Goal: Information Seeking & Learning: Learn about a topic

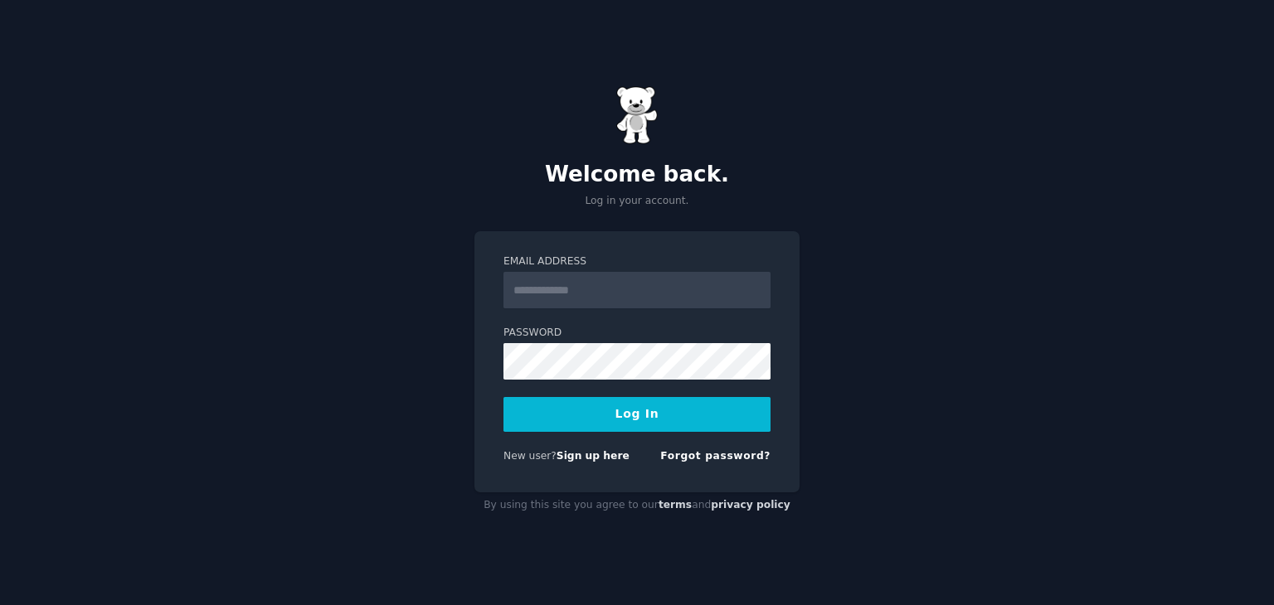
click at [590, 463] on div "New user? Sign up here" at bounding box center [566, 456] width 126 height 15
click at [597, 461] on link "Sign up here" at bounding box center [592, 456] width 73 height 12
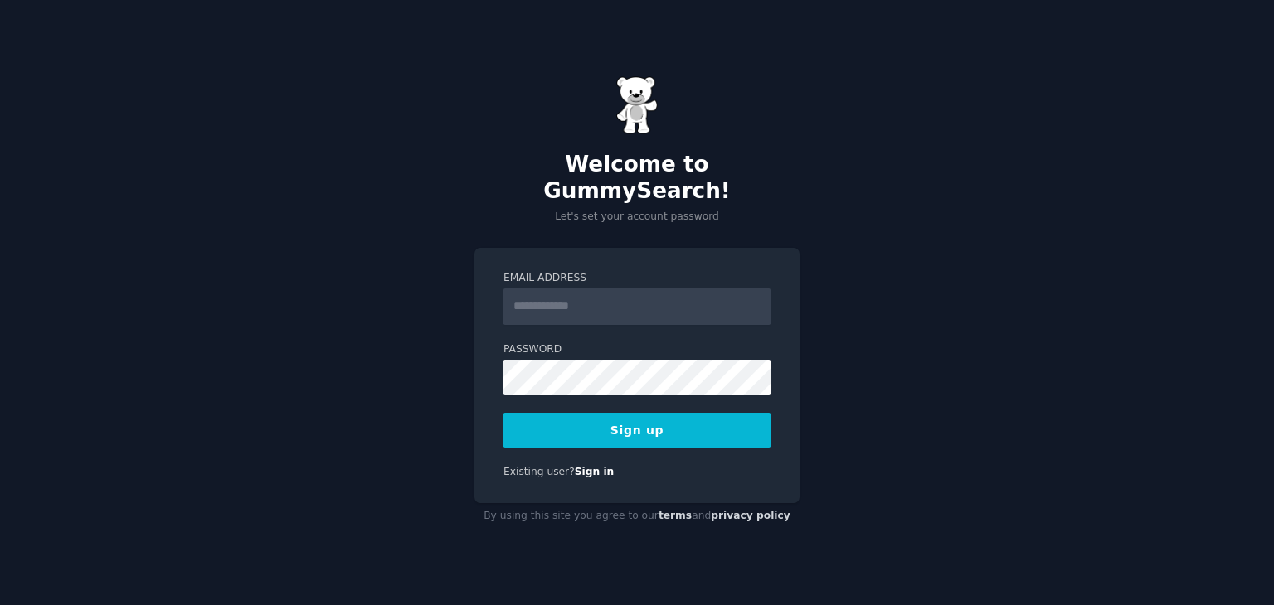
click at [544, 299] on input "Email Address" at bounding box center [636, 307] width 267 height 36
type input "**********"
click at [682, 419] on button "Sign up" at bounding box center [636, 430] width 267 height 35
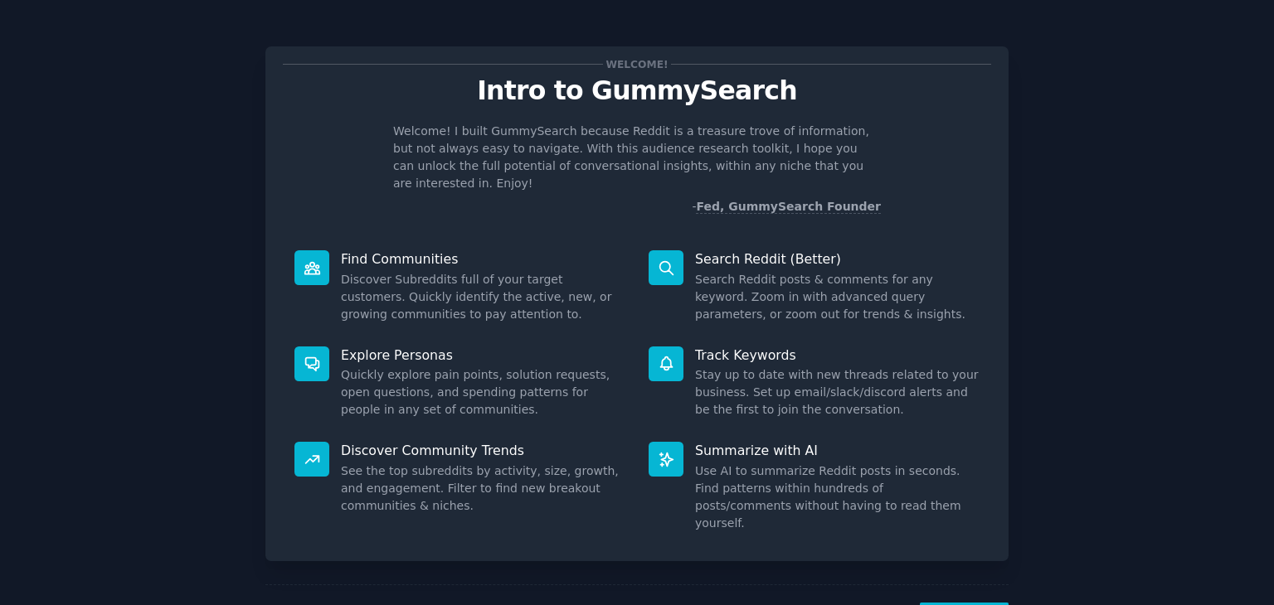
scroll to position [43, 0]
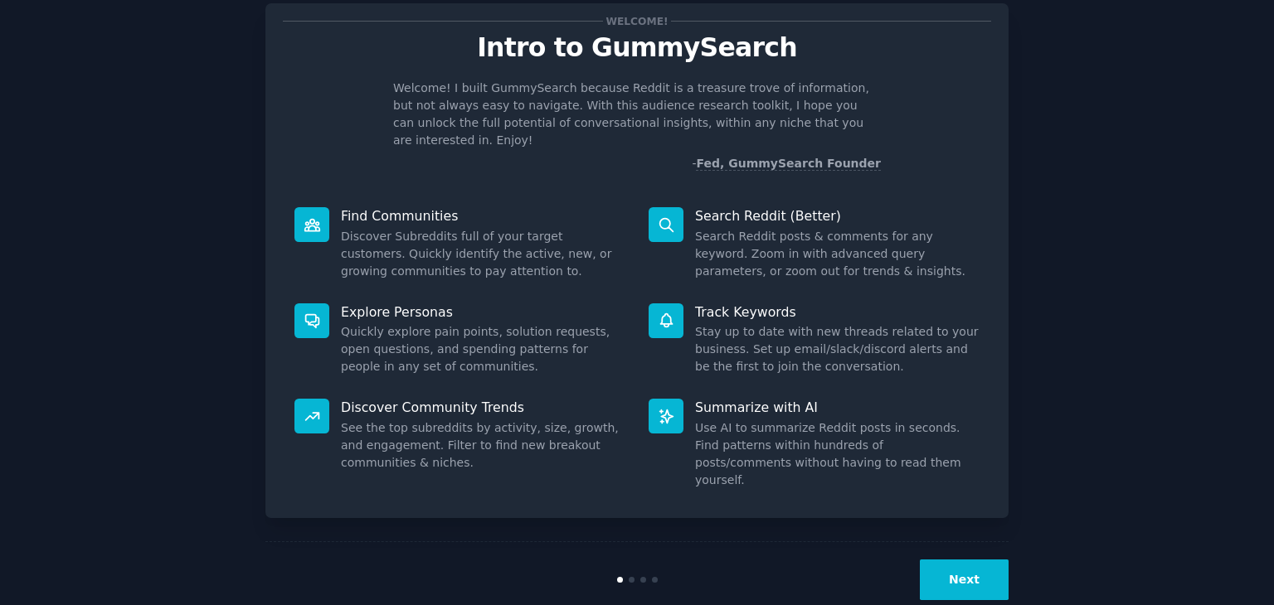
click at [978, 560] on button "Next" at bounding box center [964, 580] width 89 height 41
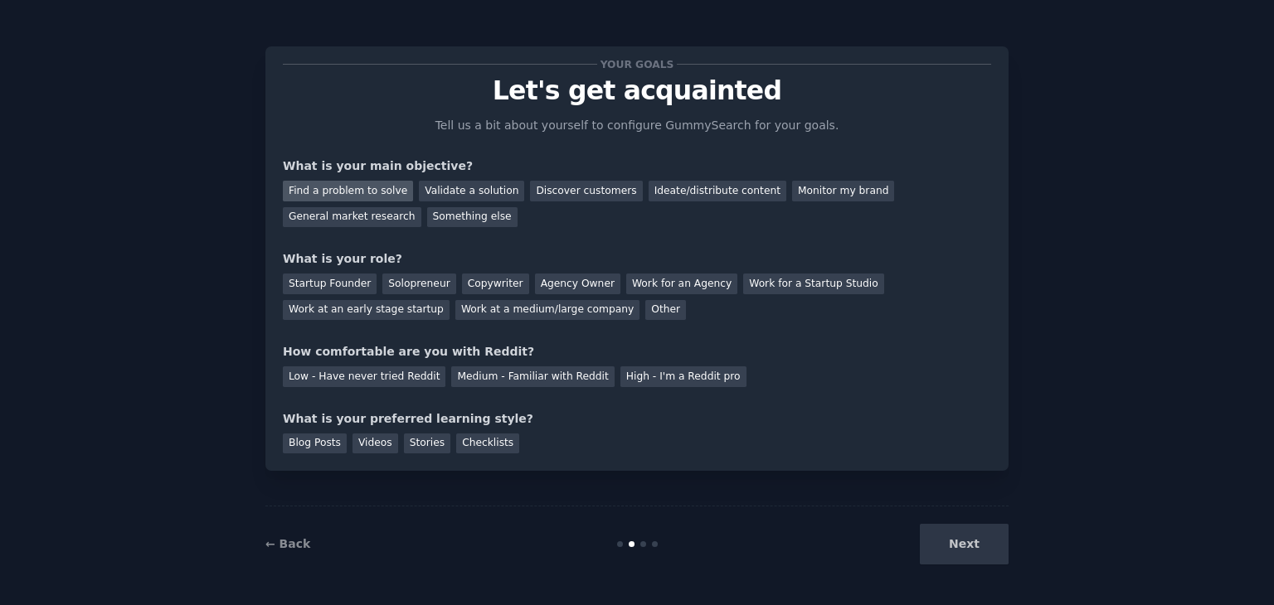
click at [338, 187] on div "Find a problem to solve" at bounding box center [348, 191] width 130 height 21
click at [430, 186] on div "Validate a solution" at bounding box center [471, 191] width 105 height 21
click at [358, 191] on div "Find a problem to solve" at bounding box center [348, 191] width 130 height 21
click at [416, 288] on div "Solopreneur" at bounding box center [418, 284] width 73 height 21
click at [449, 300] on div "Work at an early stage startup" at bounding box center [366, 310] width 167 height 21
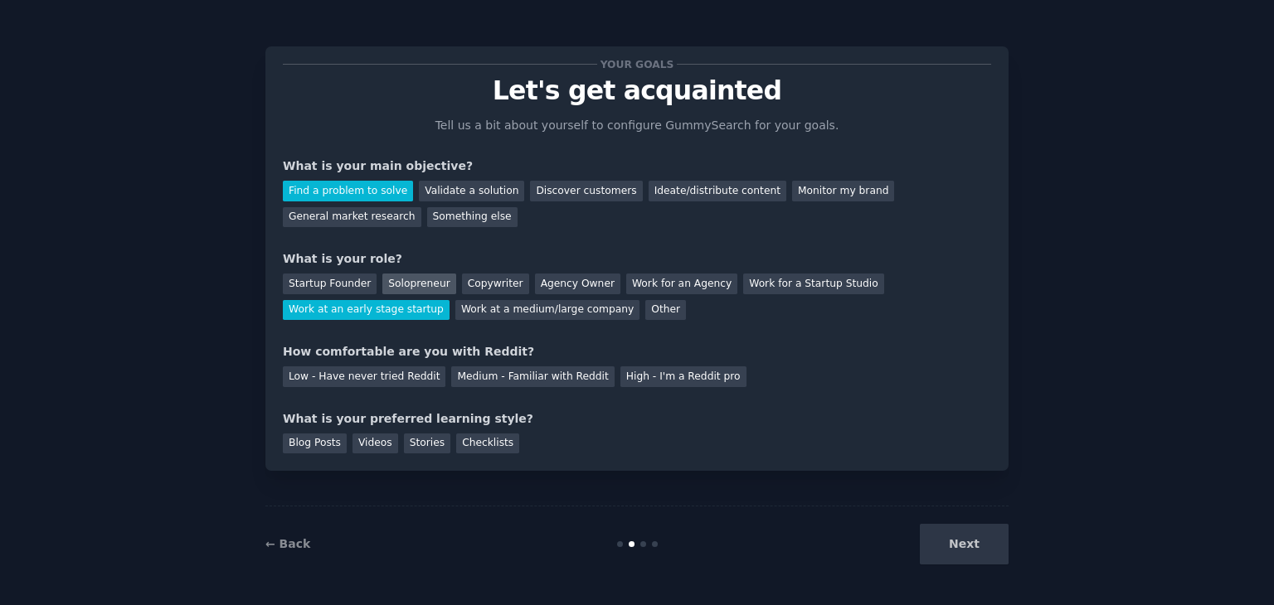
click at [421, 283] on div "Solopreneur" at bounding box center [418, 284] width 73 height 21
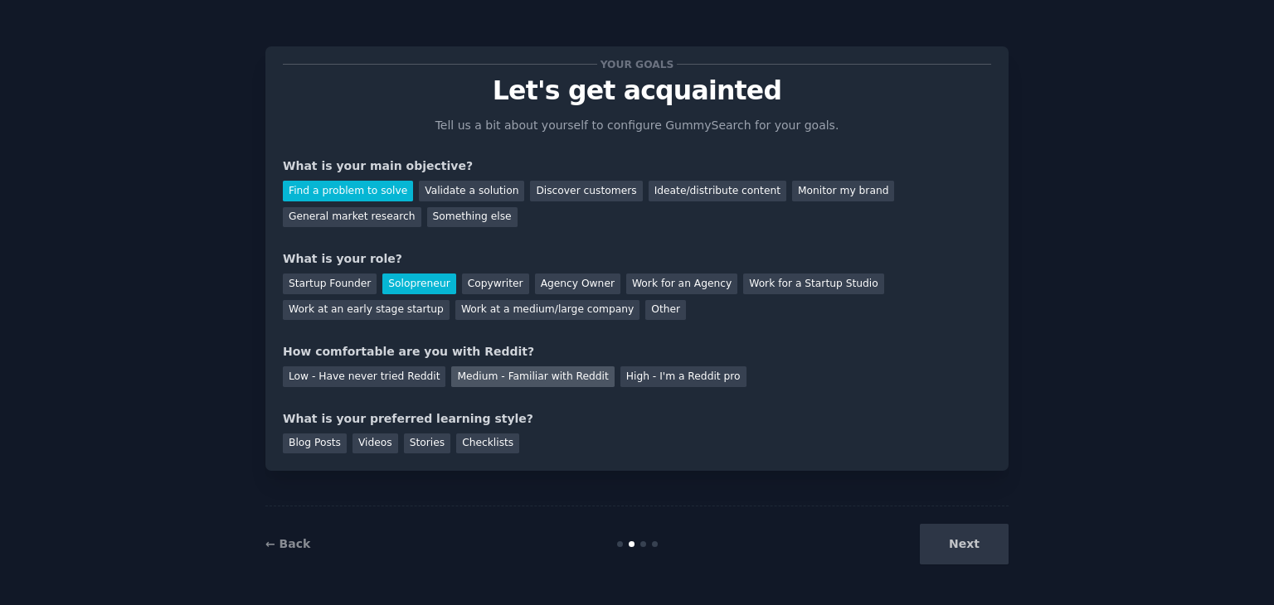
click at [488, 369] on div "Medium - Familiar with Reddit" at bounding box center [532, 376] width 163 height 21
click at [322, 447] on div "Blog Posts" at bounding box center [315, 444] width 64 height 21
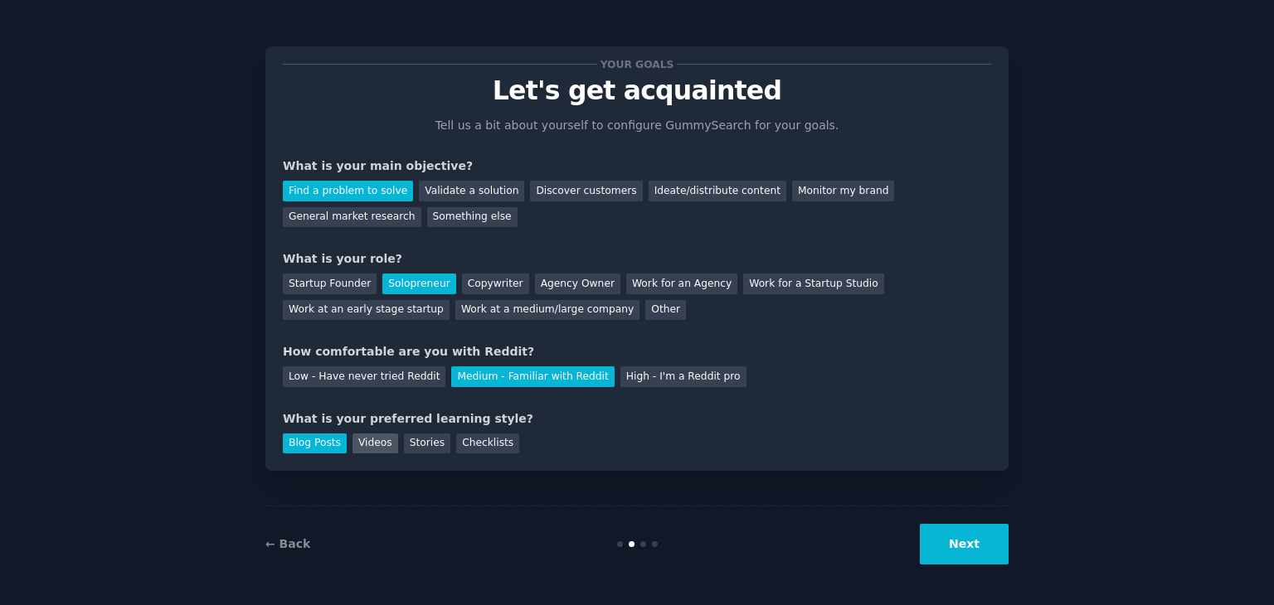
click at [352, 448] on div "Videos" at bounding box center [375, 444] width 46 height 21
click at [322, 447] on div "Blog Posts" at bounding box center [315, 444] width 64 height 21
click at [945, 555] on button "Next" at bounding box center [964, 544] width 89 height 41
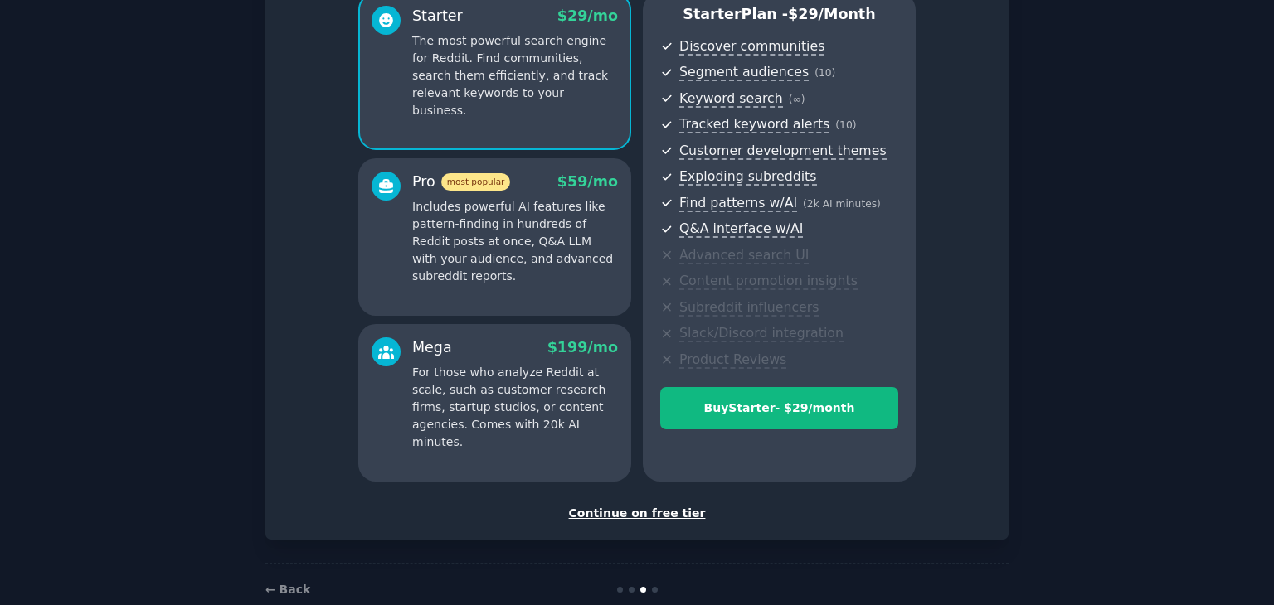
scroll to position [189, 0]
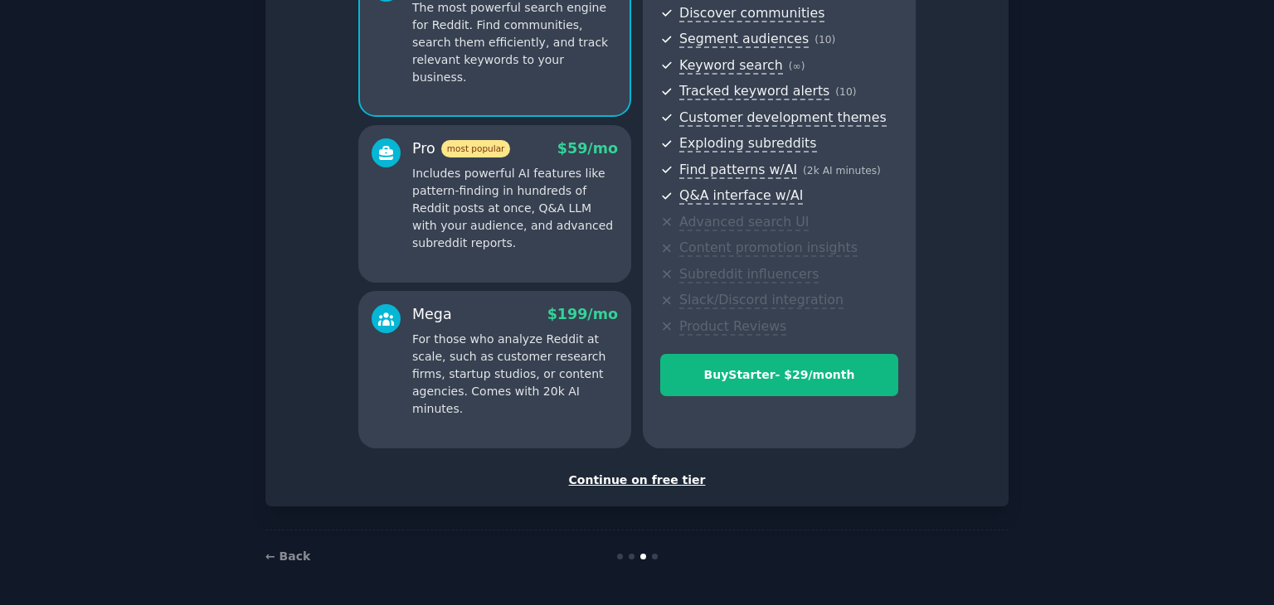
click at [661, 479] on div "Continue on free tier" at bounding box center [637, 480] width 708 height 17
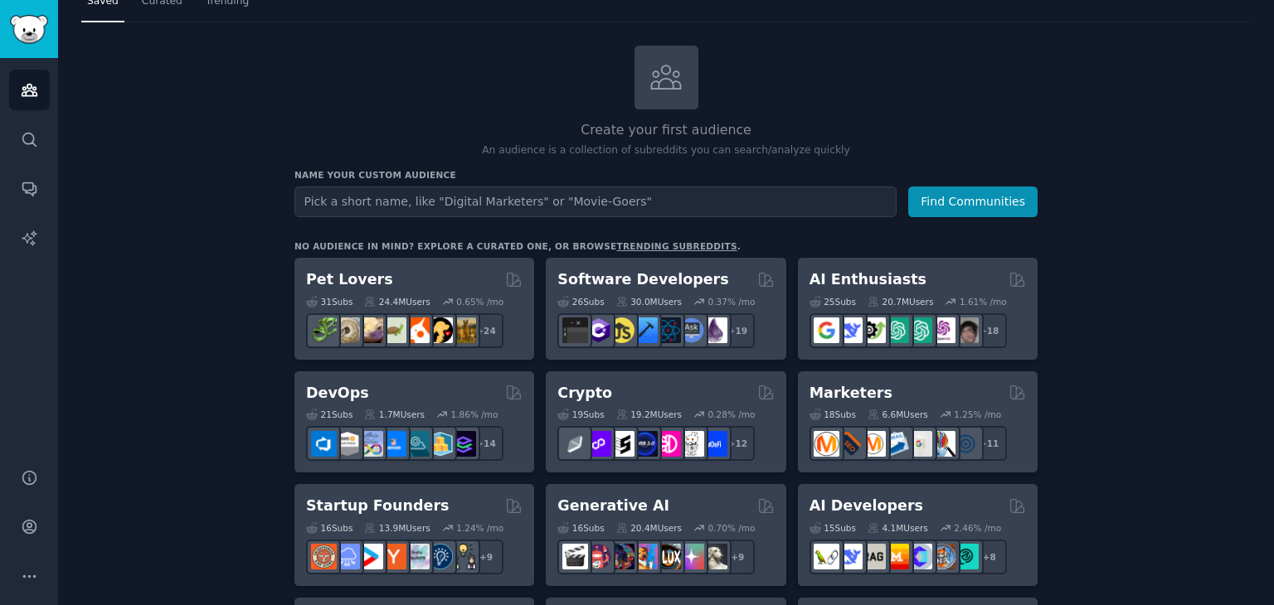
scroll to position [60, 0]
click at [21, 124] on link "Search" at bounding box center [29, 139] width 41 height 41
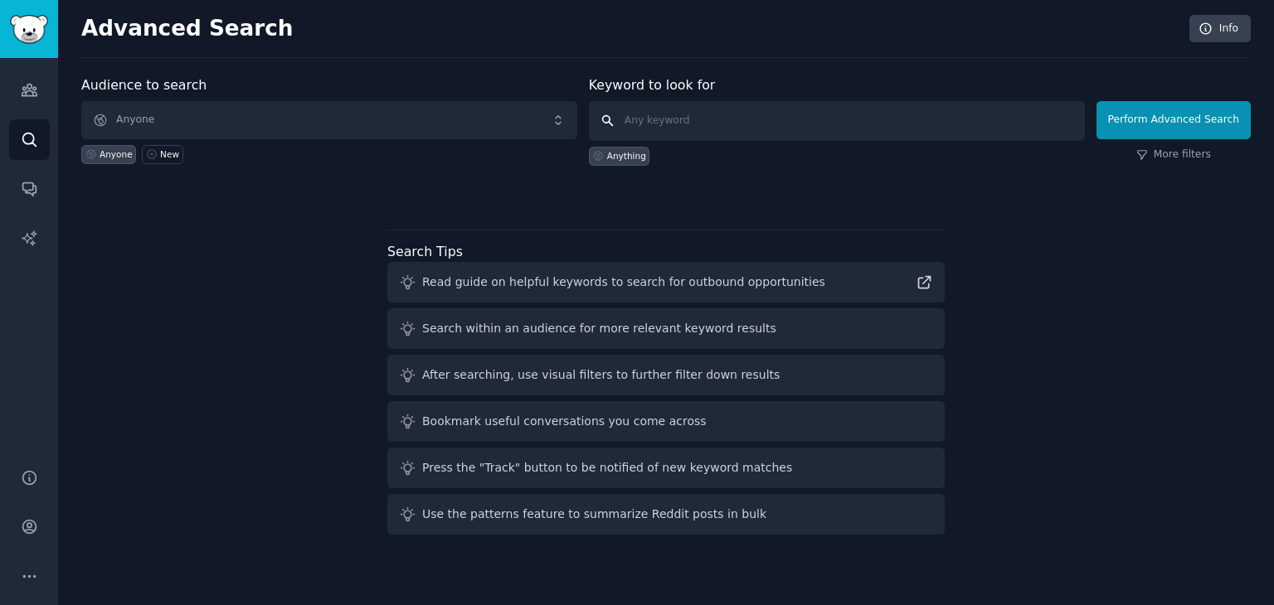
click at [735, 128] on input "text" at bounding box center [837, 121] width 496 height 40
click at [15, 93] on link "Audiences" at bounding box center [29, 90] width 41 height 41
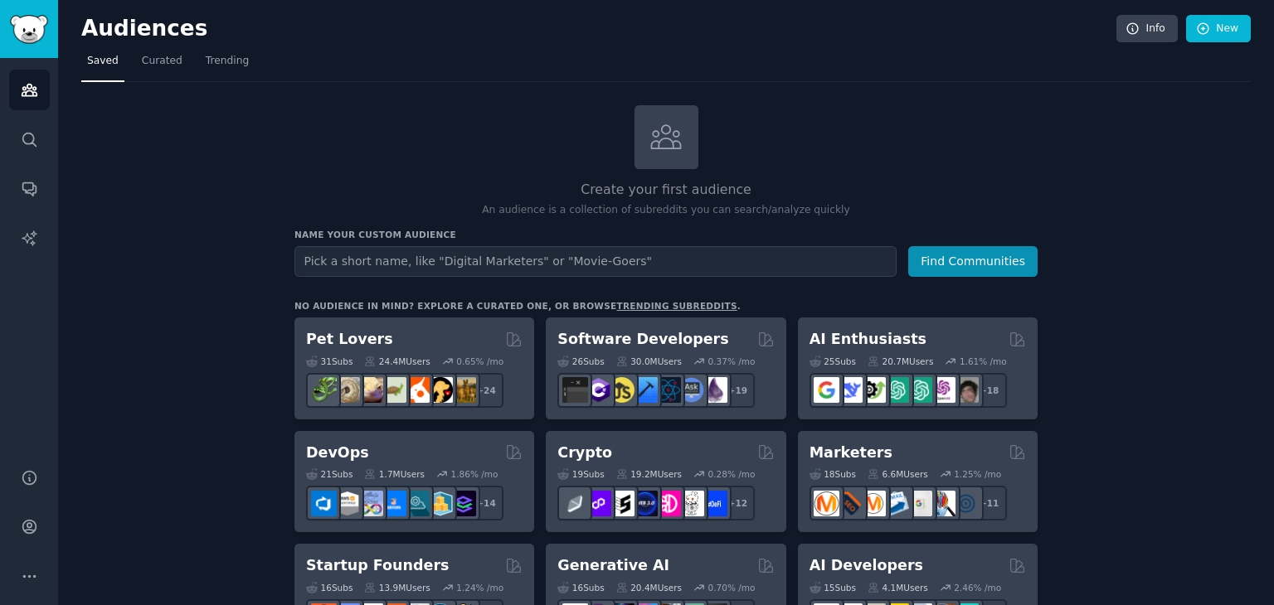
click at [431, 266] on input "text" at bounding box center [595, 261] width 602 height 31
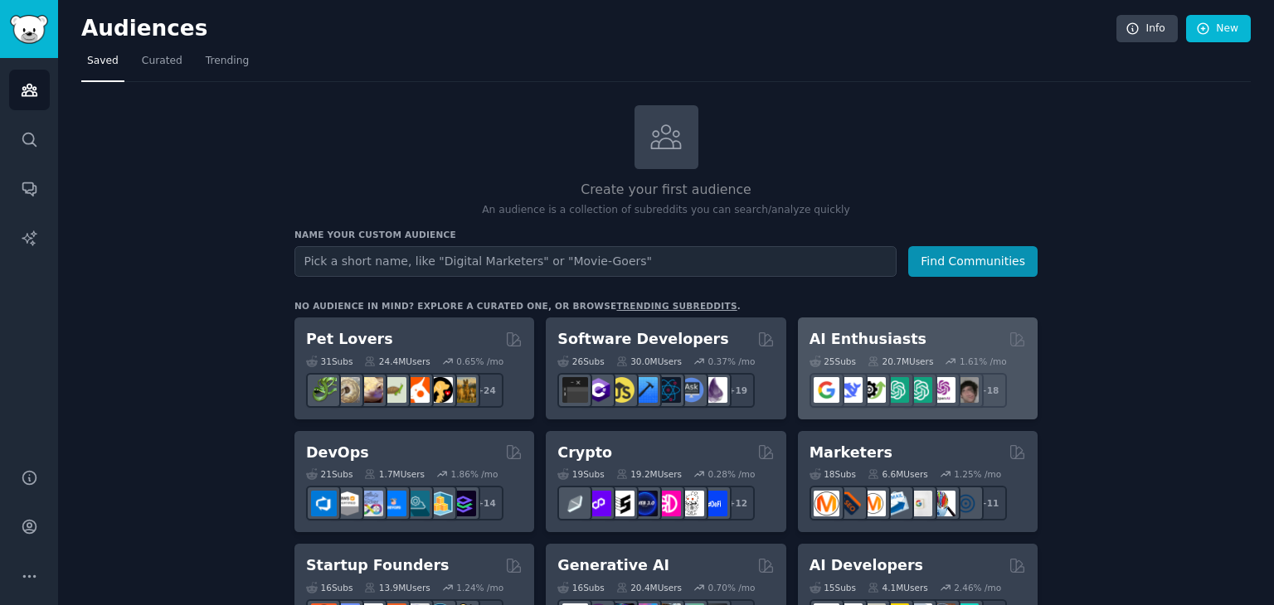
click at [902, 319] on div "AI Enthusiasts 25 Sub s 20.7M Users 1.61 % /mo r/chatgpt_promptDesign + 18" at bounding box center [918, 369] width 240 height 102
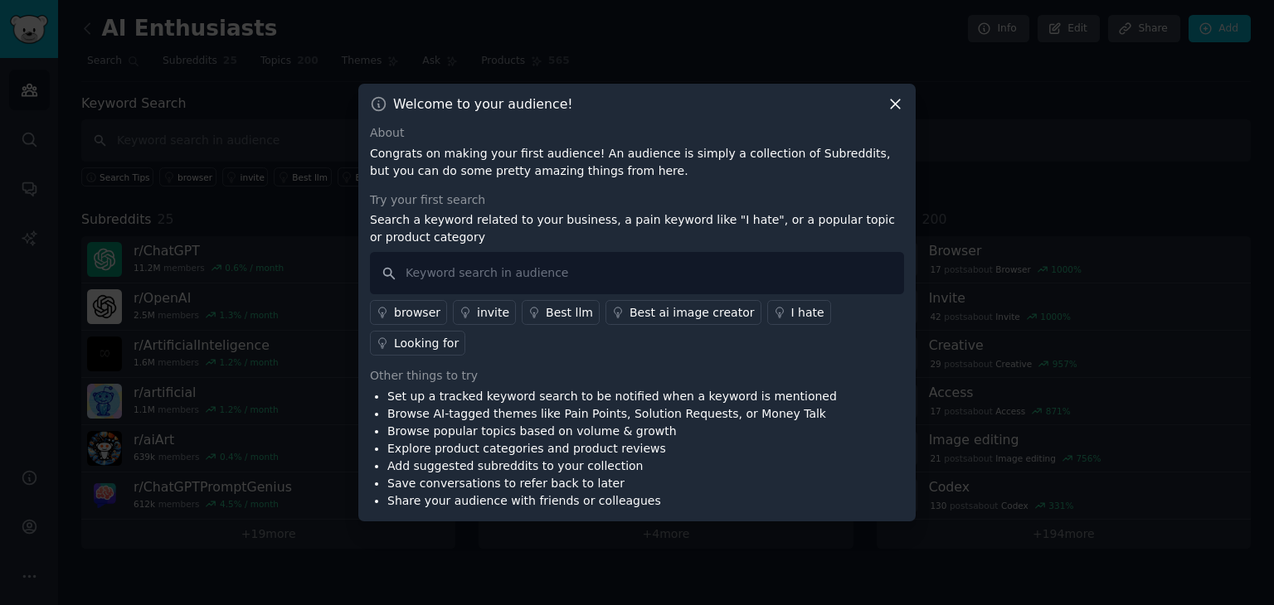
click at [459, 335] on div "Looking for" at bounding box center [426, 343] width 65 height 17
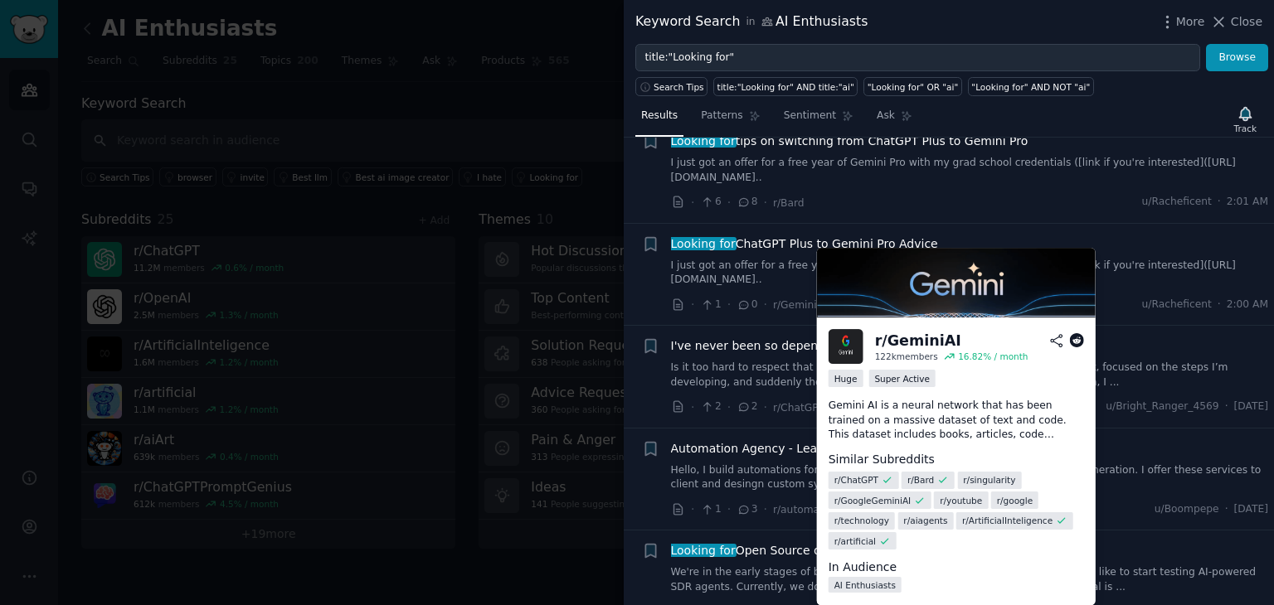
scroll to position [387, 0]
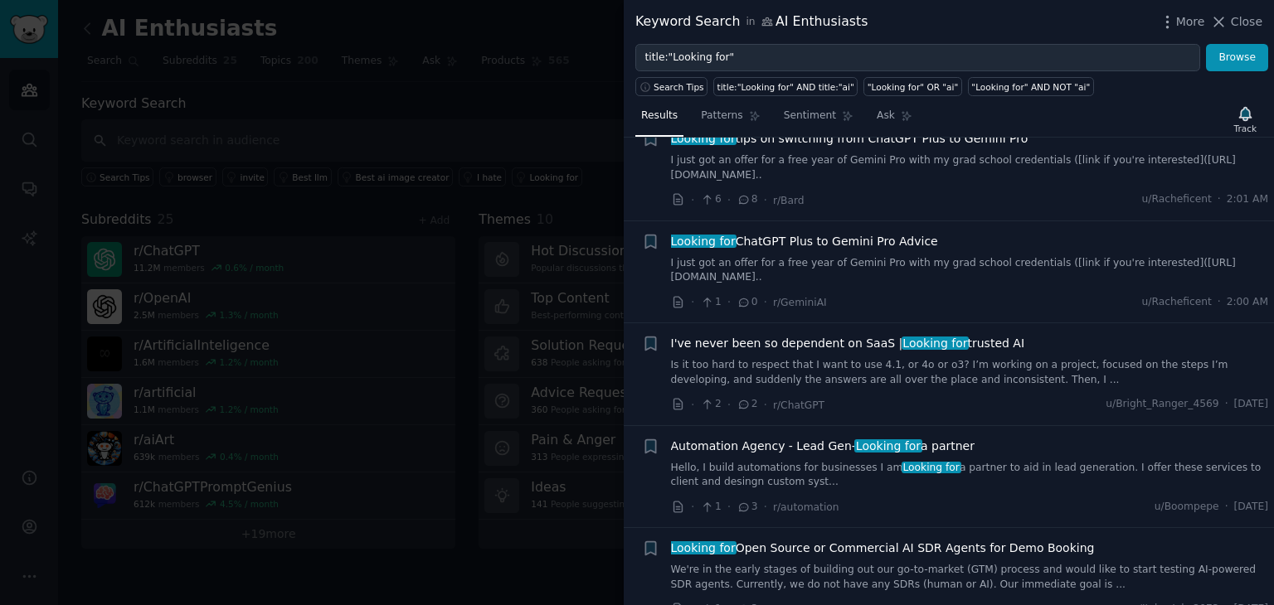
click at [565, 346] on div at bounding box center [637, 302] width 1274 height 605
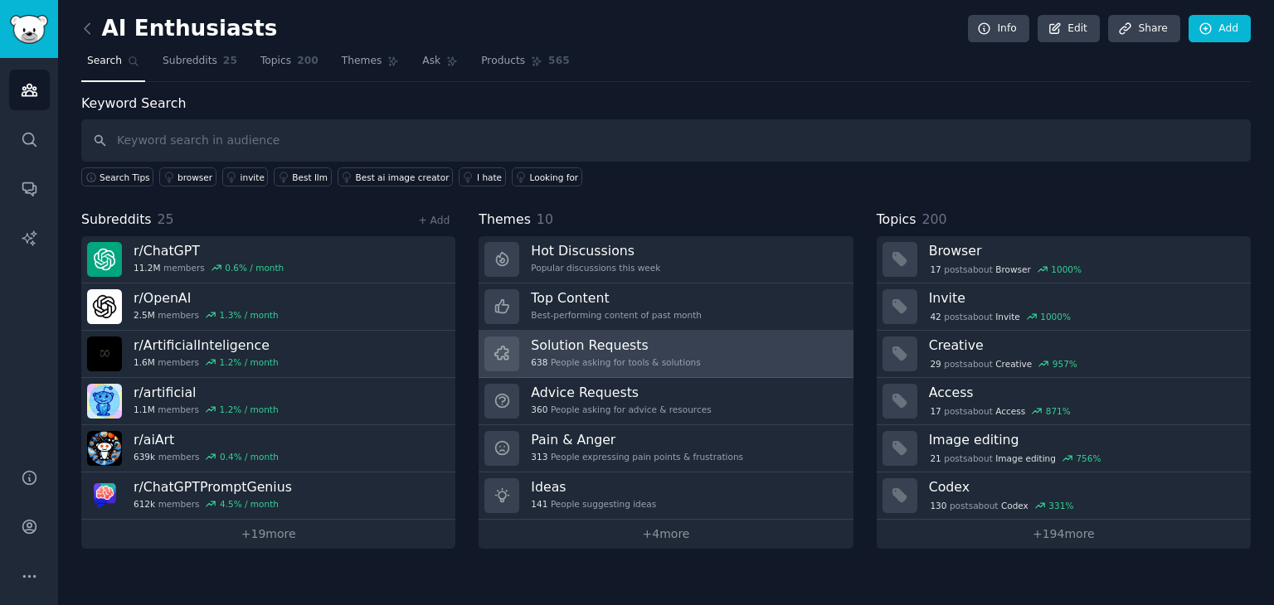
click at [676, 357] on div "638 People asking for tools & solutions" at bounding box center [615, 363] width 169 height 12
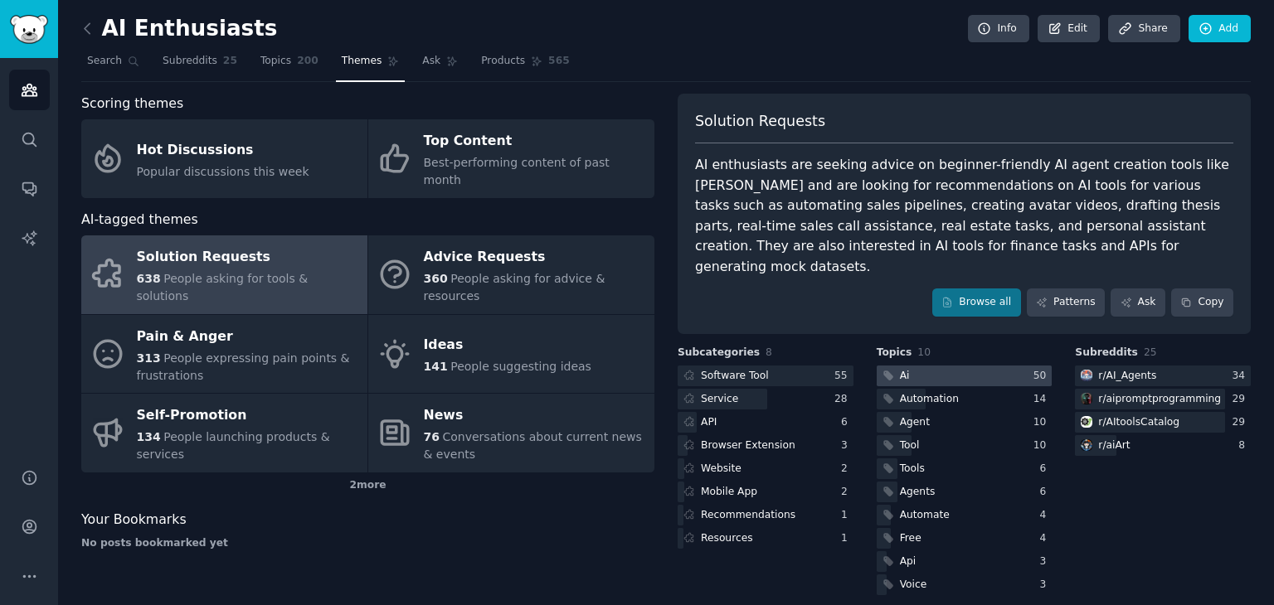
click at [893, 370] on icon at bounding box center [888, 376] width 12 height 12
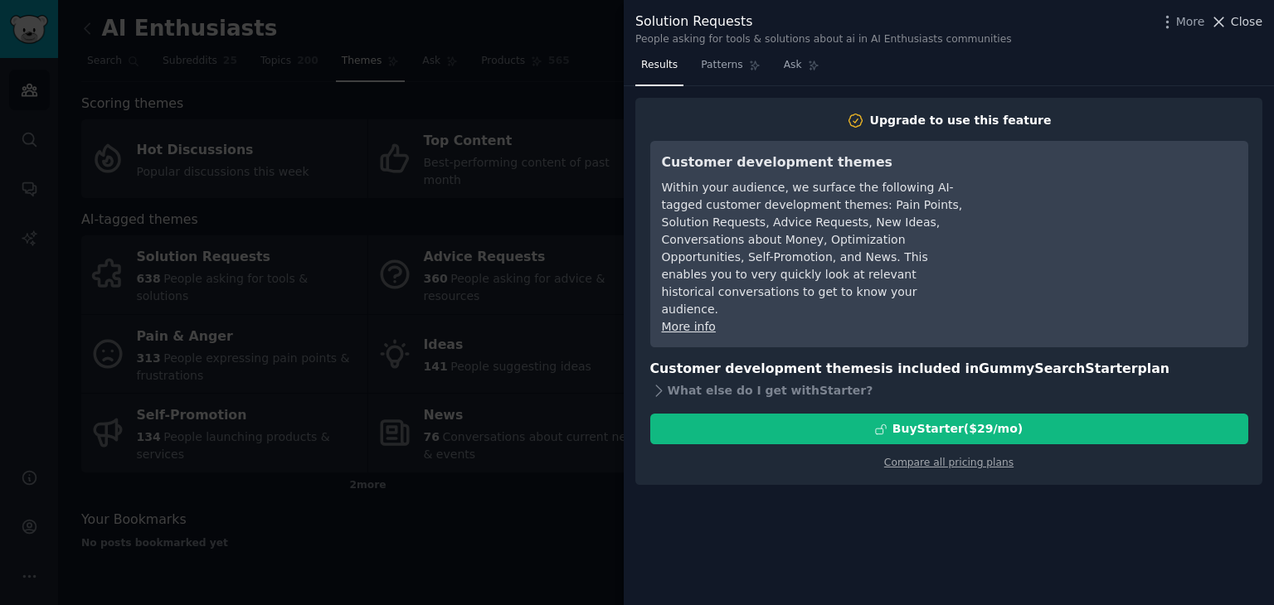
click at [1235, 17] on span "Close" at bounding box center [1246, 21] width 32 height 17
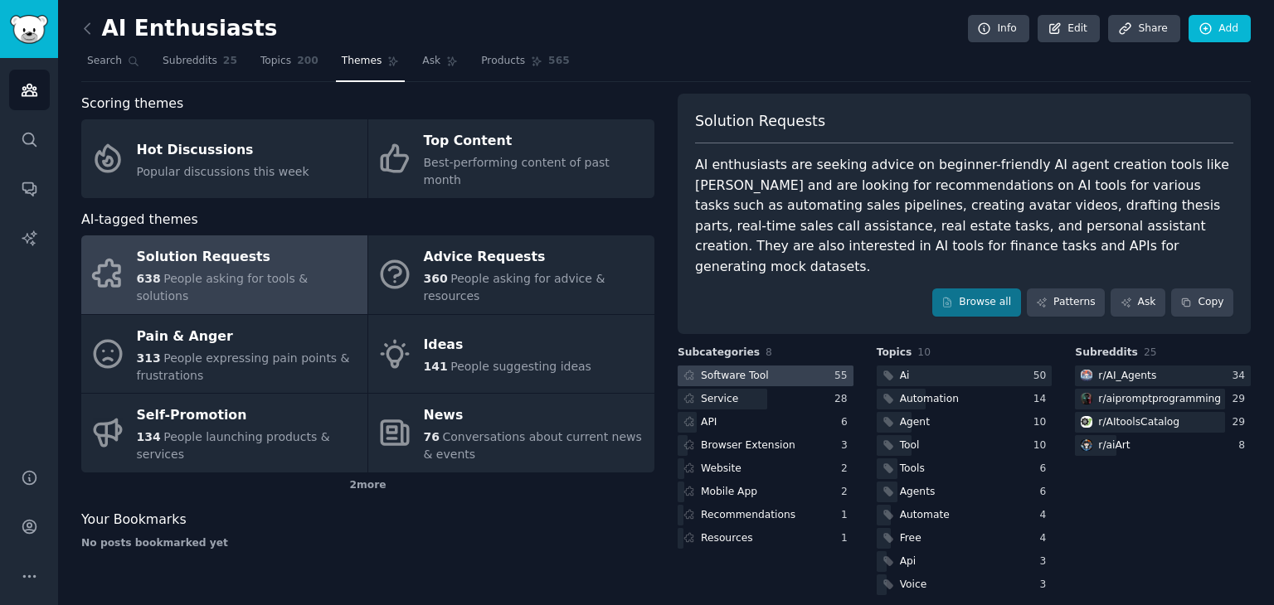
click at [773, 366] on div at bounding box center [765, 376] width 176 height 21
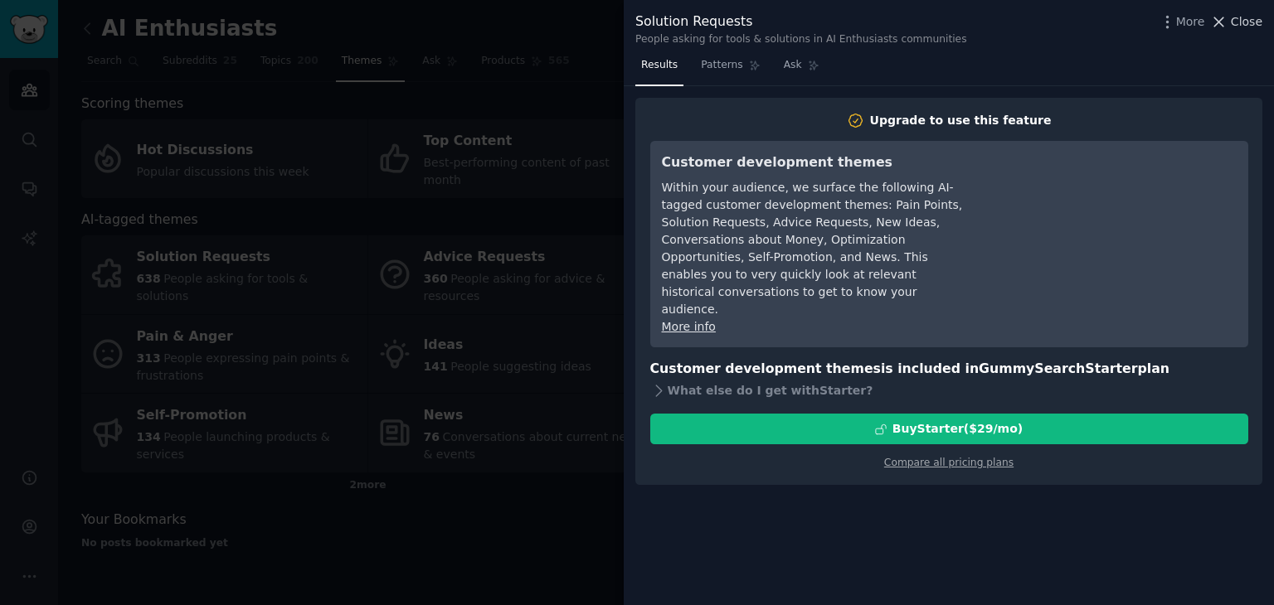
click at [1253, 23] on span "Close" at bounding box center [1246, 21] width 32 height 17
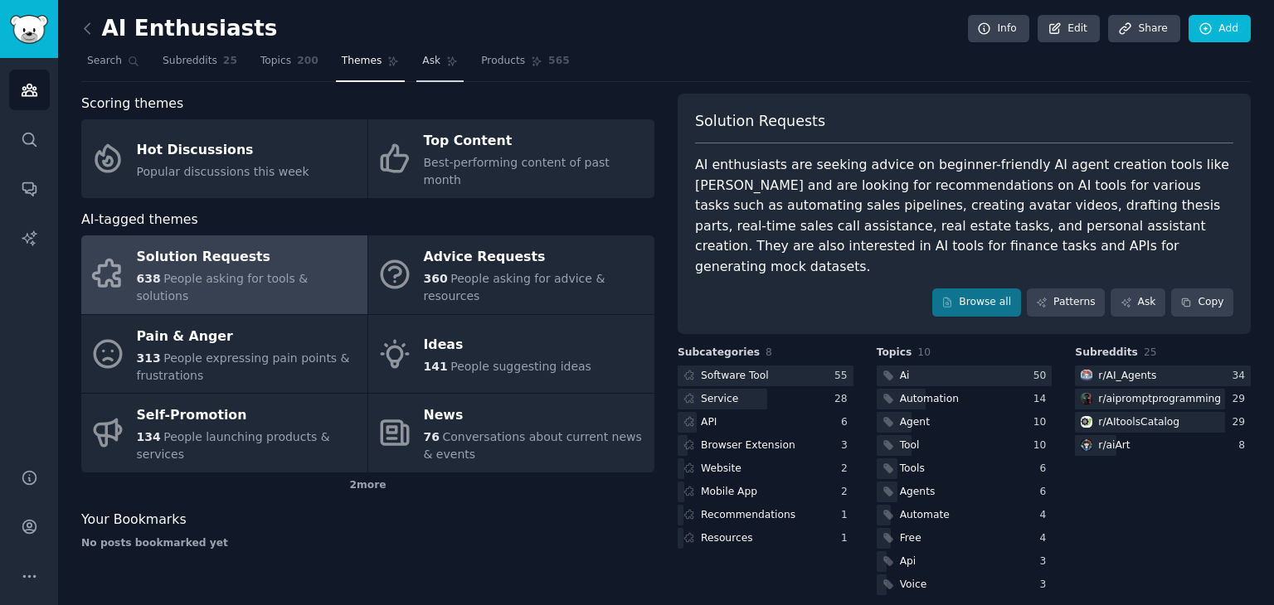
click at [422, 63] on span "Ask" at bounding box center [431, 61] width 18 height 15
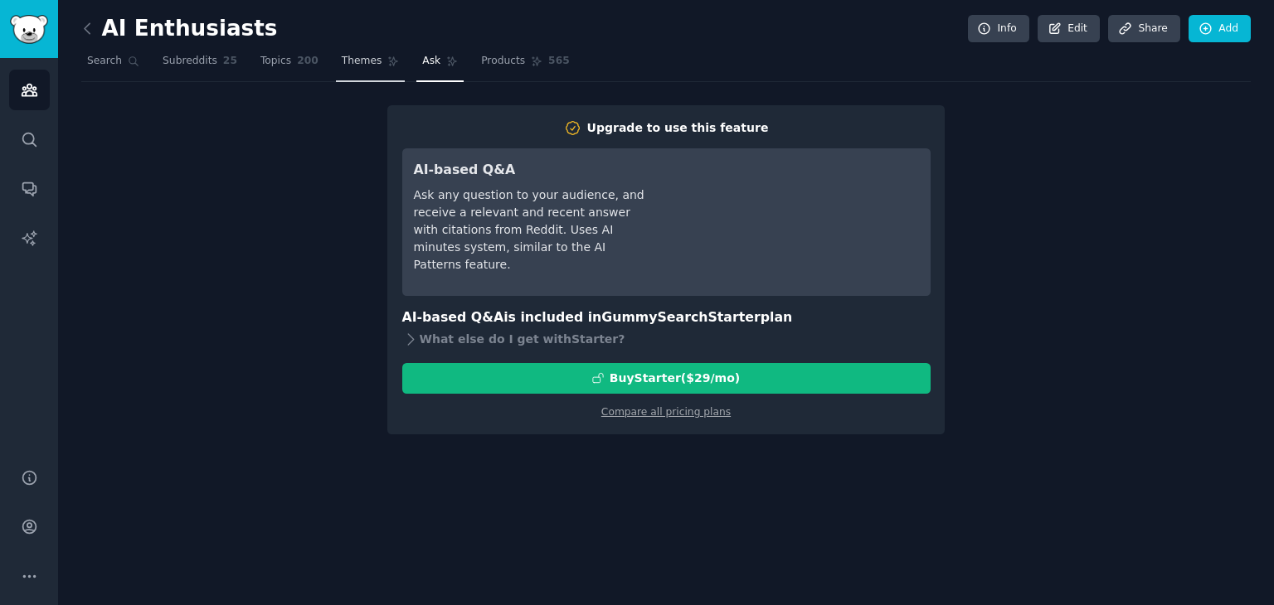
click at [336, 68] on link "Themes" at bounding box center [371, 65] width 70 height 34
